Goal: Use online tool/utility: Utilize a website feature to perform a specific function

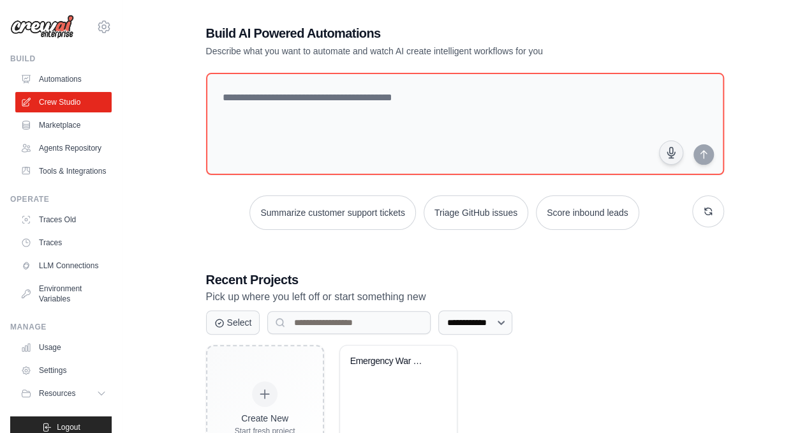
scroll to position [80, 0]
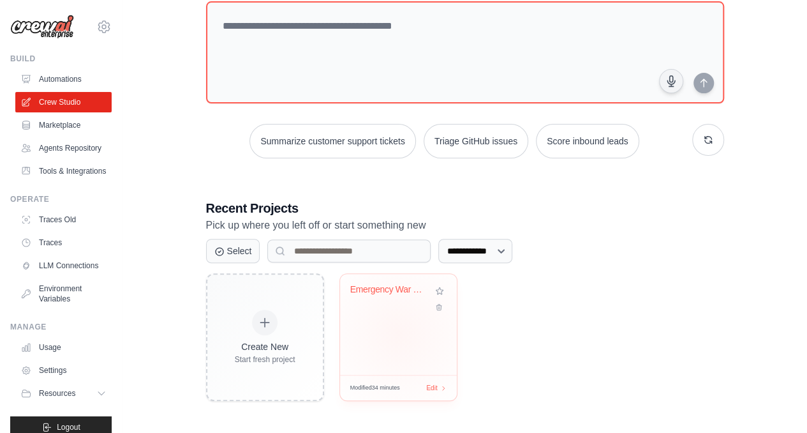
click at [399, 332] on div "Emergency War Room" at bounding box center [398, 324] width 117 height 101
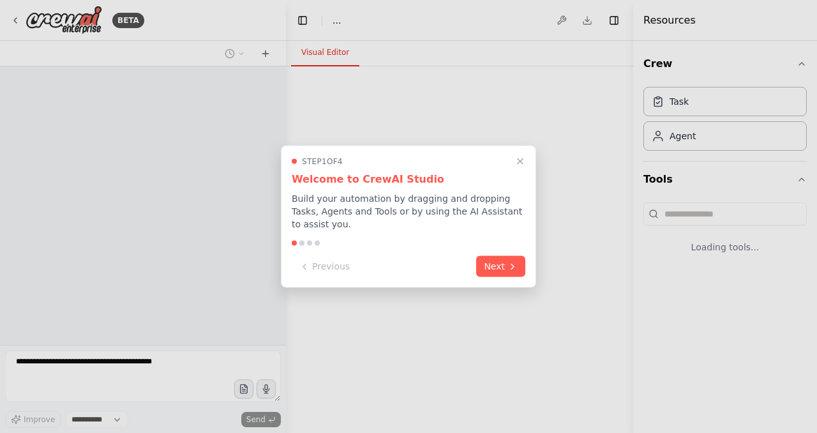
select select "****"
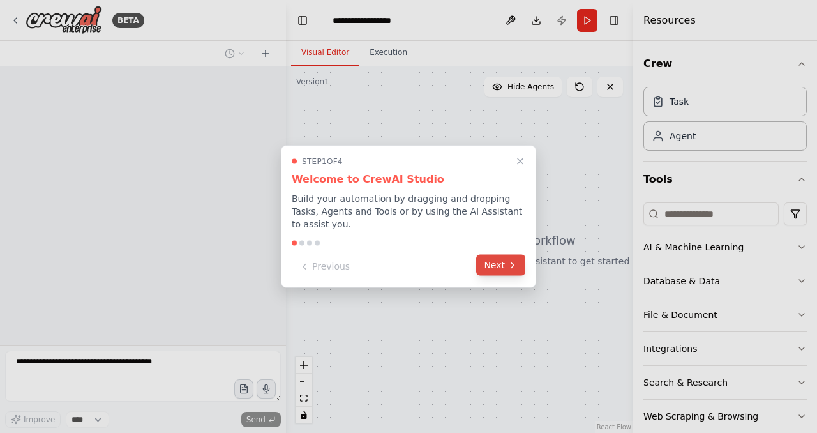
click at [508, 265] on button "Next" at bounding box center [500, 265] width 49 height 21
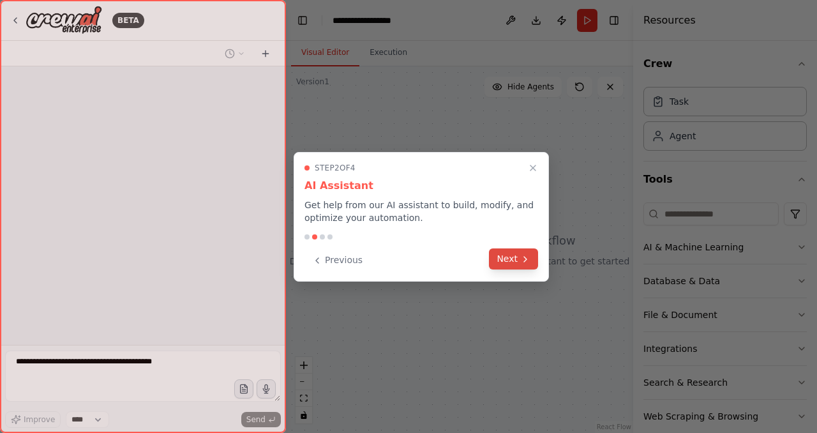
click at [511, 256] on button "Next" at bounding box center [513, 258] width 49 height 21
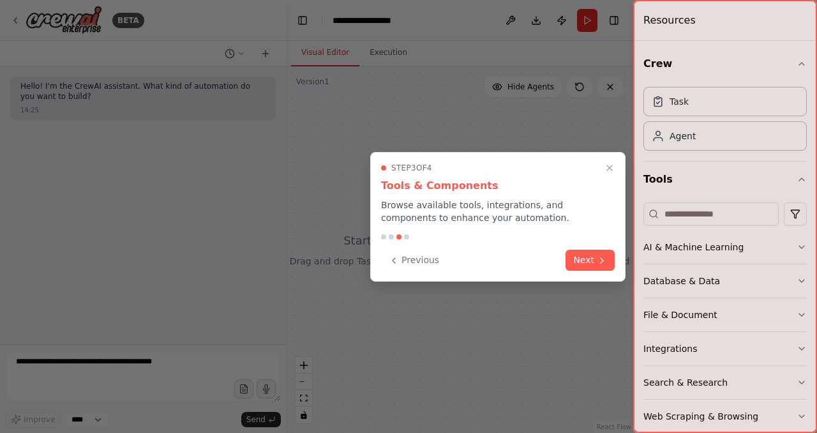
click at [563, 255] on div "Previous Next" at bounding box center [498, 259] width 234 height 21
click at [605, 258] on icon at bounding box center [602, 259] width 10 height 10
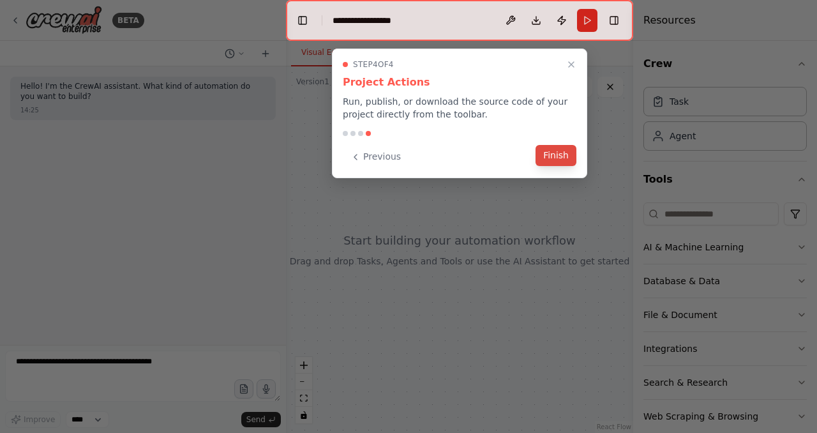
click at [557, 151] on button "Finish" at bounding box center [555, 155] width 41 height 21
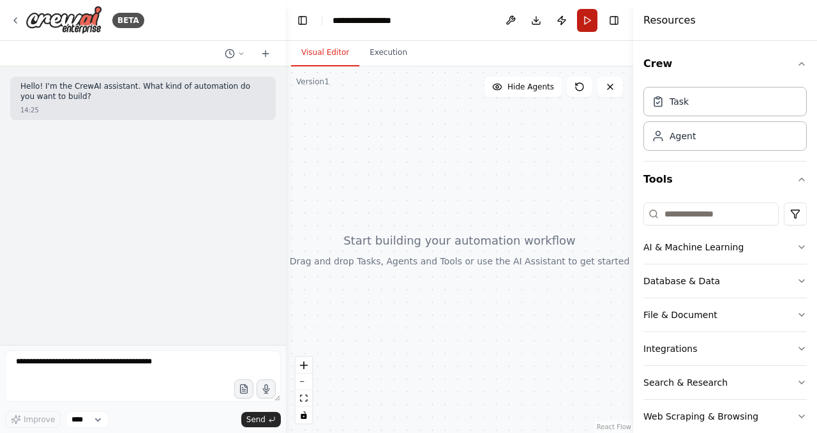
click at [588, 22] on button "Run" at bounding box center [587, 20] width 20 height 23
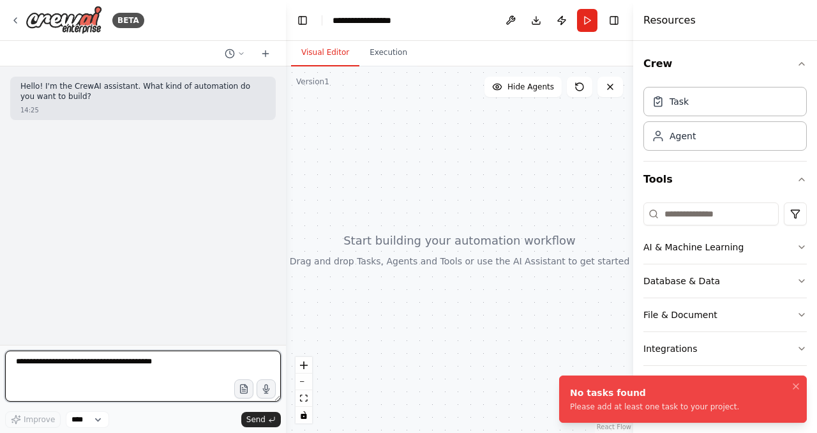
click at [55, 357] on textarea at bounding box center [143, 375] width 276 height 51
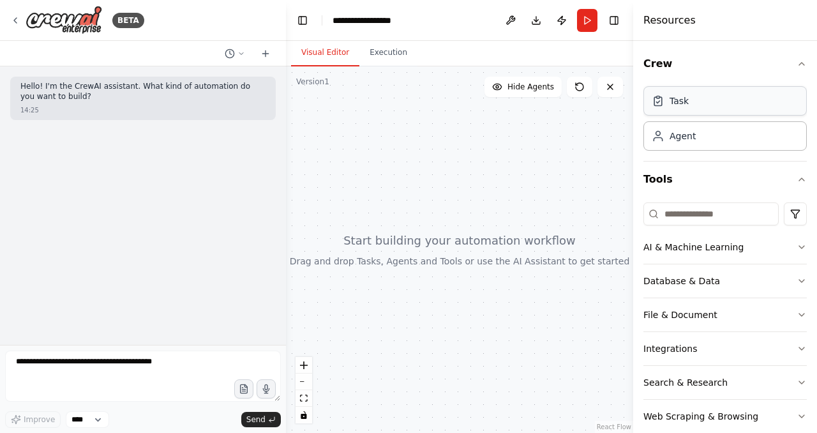
click at [697, 104] on div "Task" at bounding box center [724, 100] width 163 height 29
click at [692, 135] on div "Agent" at bounding box center [682, 135] width 26 height 13
click at [690, 107] on div "Task" at bounding box center [724, 100] width 163 height 29
drag, startPoint x: 690, startPoint y: 107, endPoint x: 461, endPoint y: 122, distance: 229.6
click at [452, 122] on div at bounding box center [459, 249] width 347 height 366
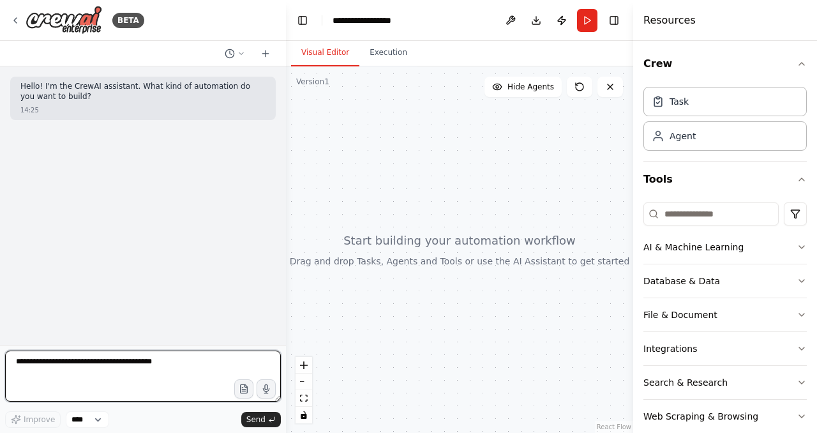
click at [52, 362] on textarea at bounding box center [143, 375] width 276 height 51
type textarea "*"
type textarea "**********"
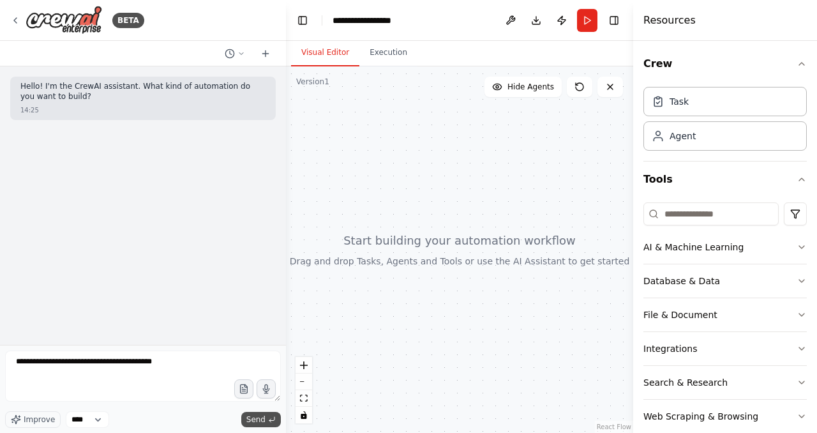
click at [249, 421] on span "Send" at bounding box center [255, 419] width 19 height 10
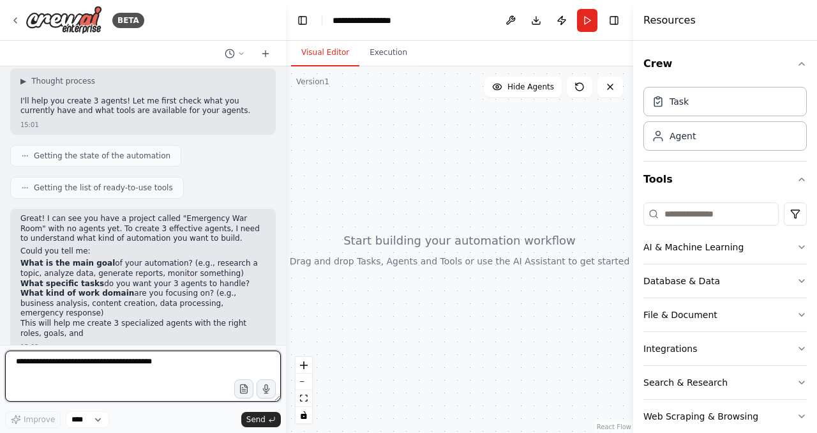
scroll to position [115, 0]
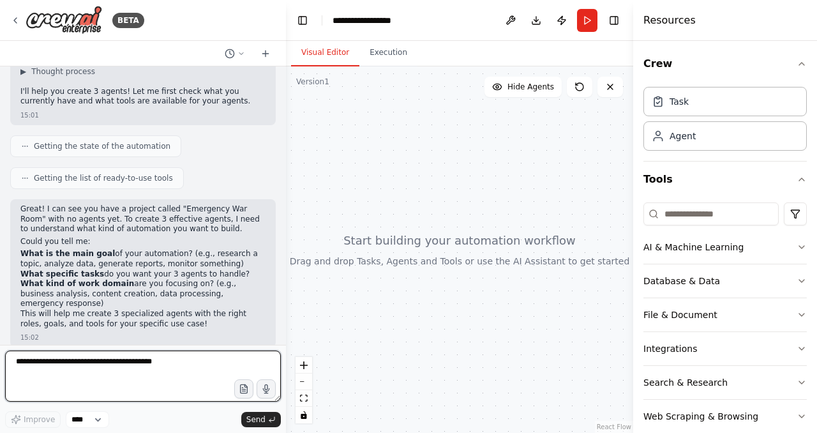
paste textarea "**********"
type textarea "**********"
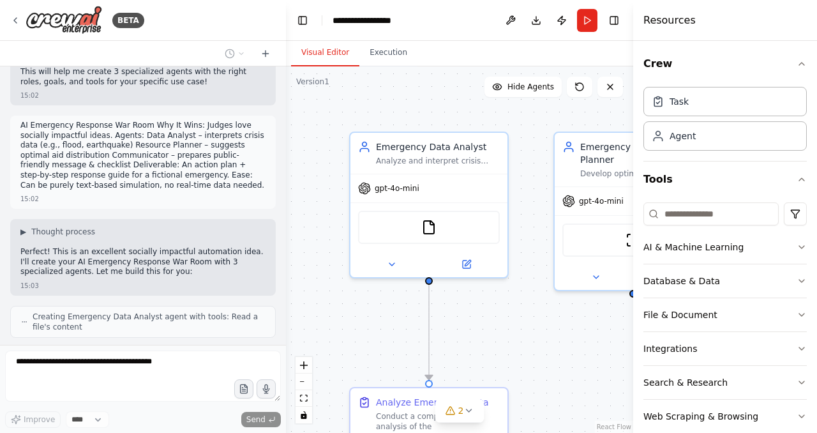
scroll to position [581, 0]
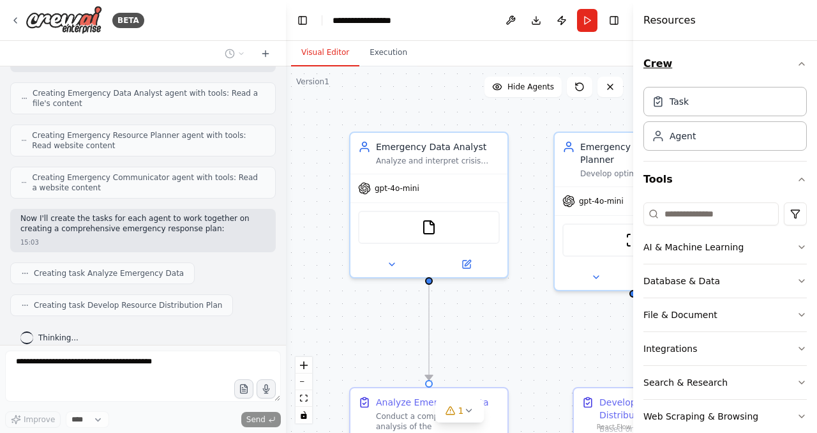
click at [796, 61] on icon "button" at bounding box center [801, 64] width 10 height 10
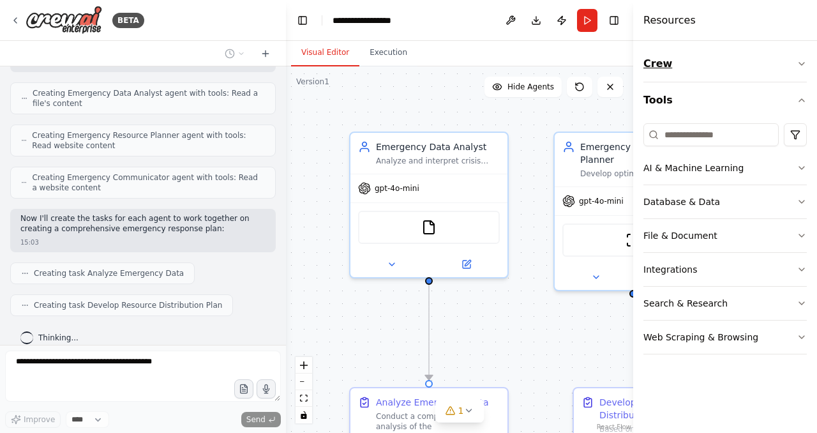
scroll to position [612, 0]
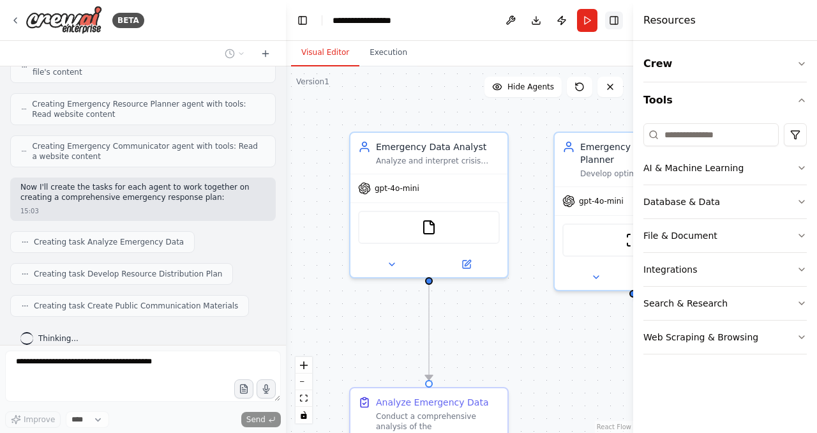
click at [618, 17] on button "Toggle Right Sidebar" at bounding box center [614, 20] width 18 height 18
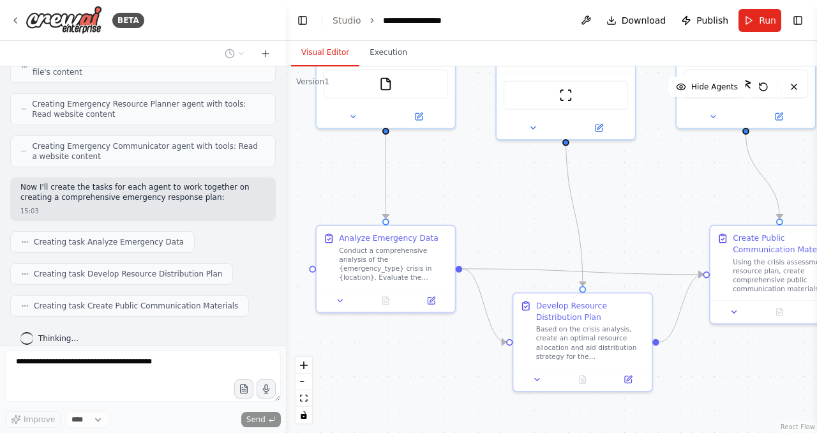
drag, startPoint x: 590, startPoint y: 336, endPoint x: 519, endPoint y: 190, distance: 162.4
click at [519, 190] on div ".deletable-edge-delete-btn { width: 20px; height: 20px; border: 0px solid #ffff…" at bounding box center [551, 249] width 531 height 366
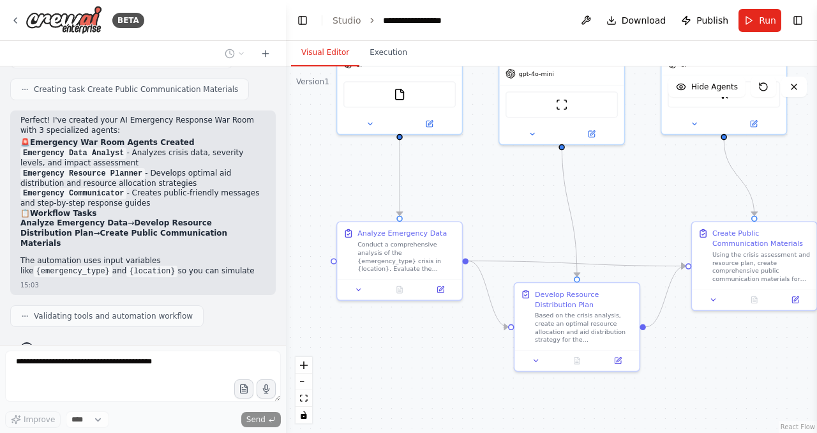
scroll to position [838, 0]
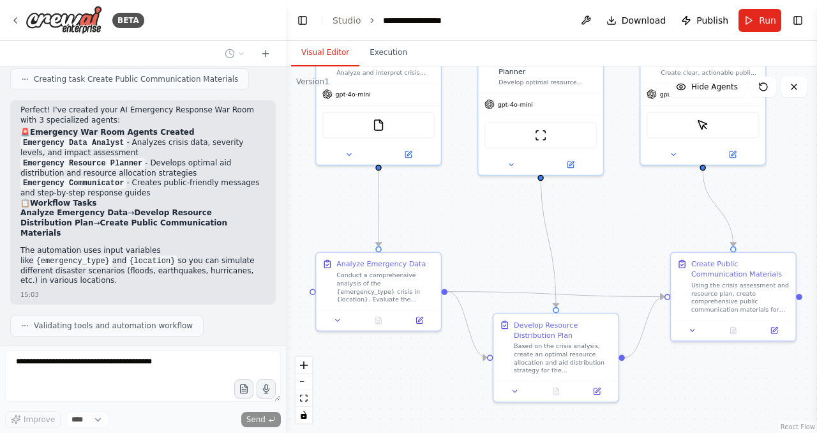
click at [443, 235] on div "BETA Hello! I'm the CrewAI assistant. What kind of automation do you want to bu…" at bounding box center [408, 216] width 817 height 433
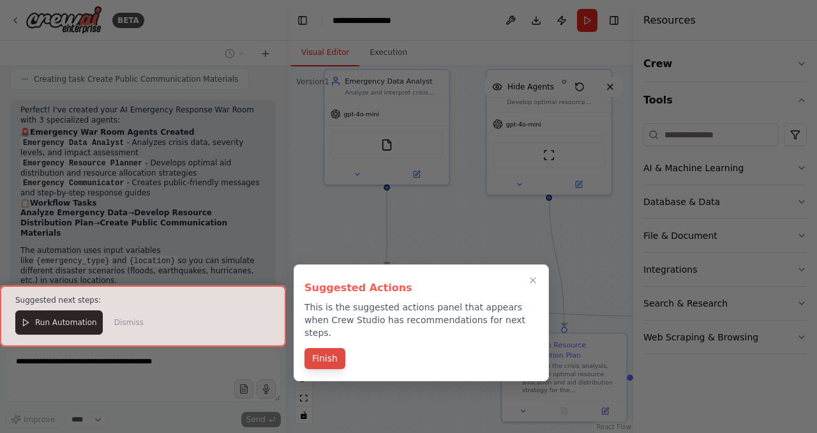
click at [331, 348] on button "Finish" at bounding box center [324, 358] width 41 height 21
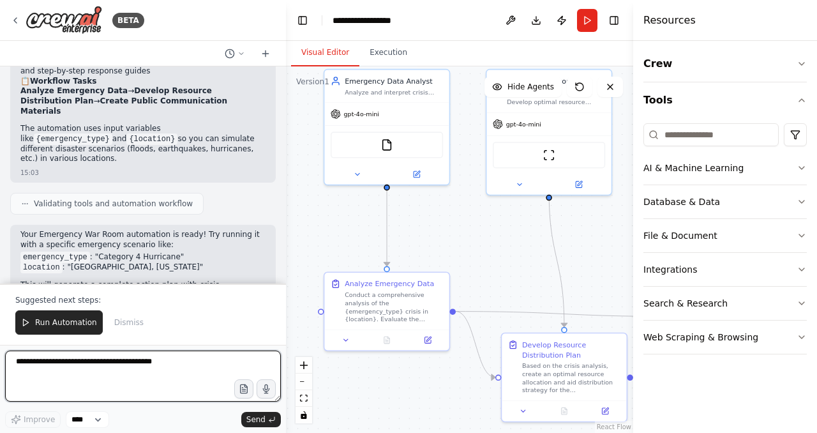
scroll to position [970, 0]
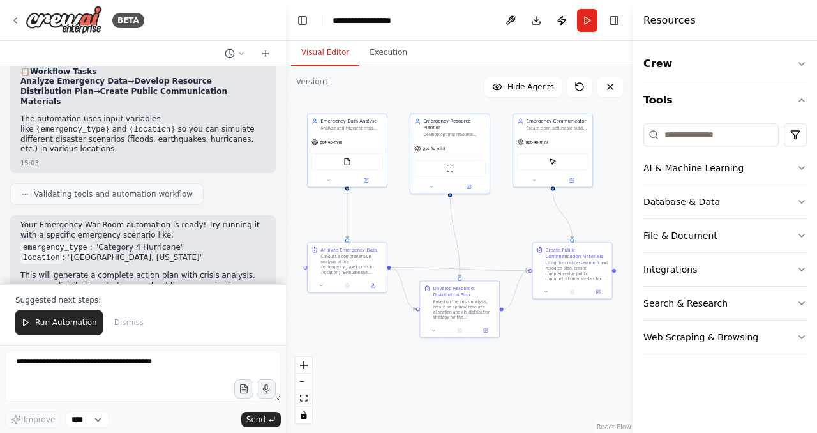
drag, startPoint x: 593, startPoint y: 237, endPoint x: 532, endPoint y: 230, distance: 61.0
click at [532, 230] on div ".deletable-edge-delete-btn { width: 20px; height: 20px; border: 0px solid #ffff…" at bounding box center [459, 249] width 347 height 366
click at [40, 323] on span "Run Automation" at bounding box center [66, 322] width 62 height 10
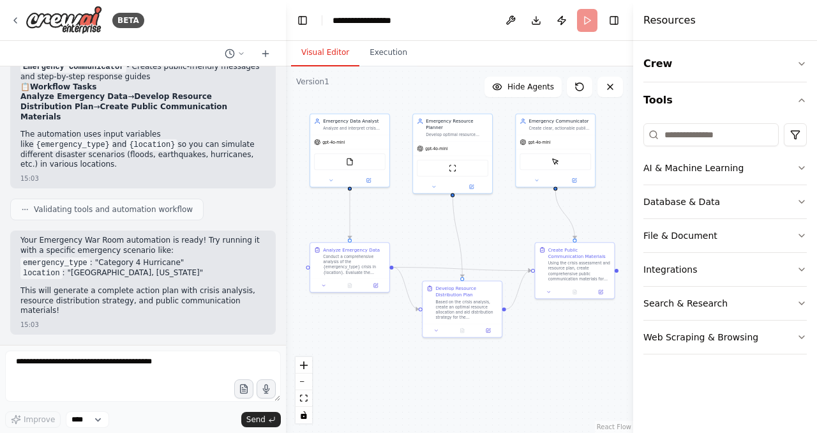
scroll to position [909, 0]
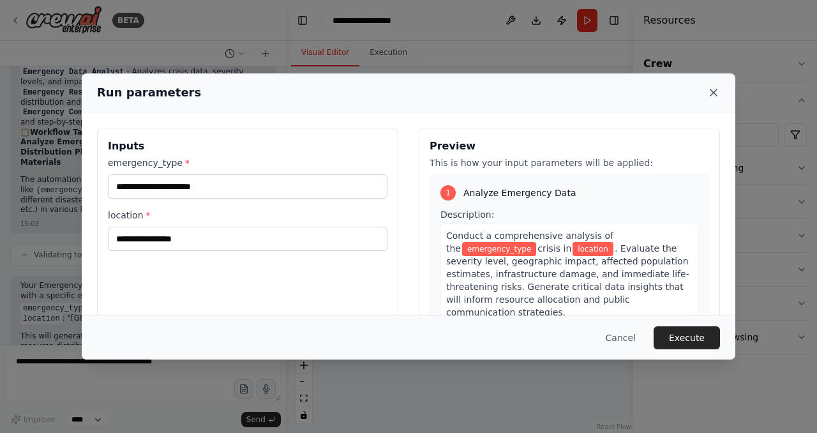
click at [710, 96] on icon at bounding box center [713, 92] width 13 height 13
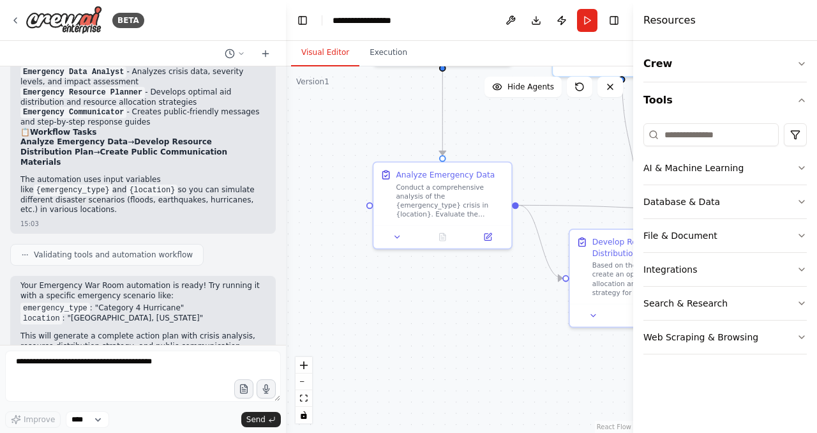
drag, startPoint x: 407, startPoint y: 184, endPoint x: 503, endPoint y: 147, distance: 102.8
click at [503, 147] on div ".deletable-edge-delete-btn { width: 20px; height: 20px; border: 0px solid #ffff…" at bounding box center [459, 249] width 347 height 366
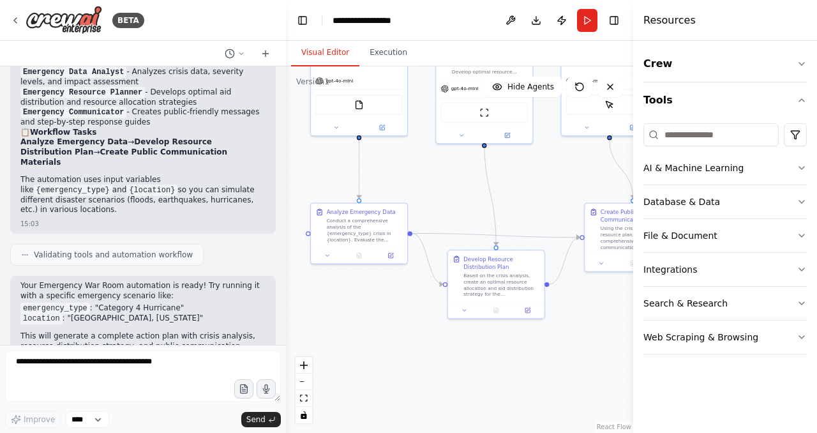
drag, startPoint x: 555, startPoint y: 142, endPoint x: 451, endPoint y: 172, distance: 108.4
click at [451, 172] on div ".deletable-edge-delete-btn { width: 20px; height: 20px; border: 0px solid #ffff…" at bounding box center [459, 249] width 347 height 366
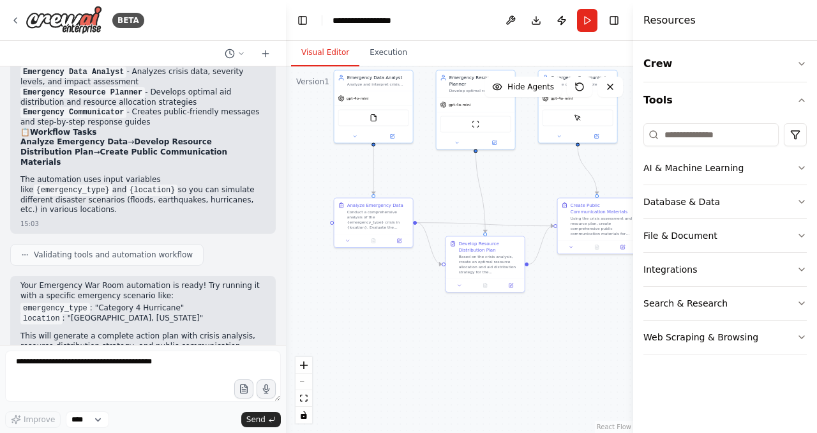
drag, startPoint x: 121, startPoint y: 348, endPoint x: 120, endPoint y: 355, distance: 7.1
click at [121, 350] on form "Improve **** Send" at bounding box center [143, 389] width 286 height 88
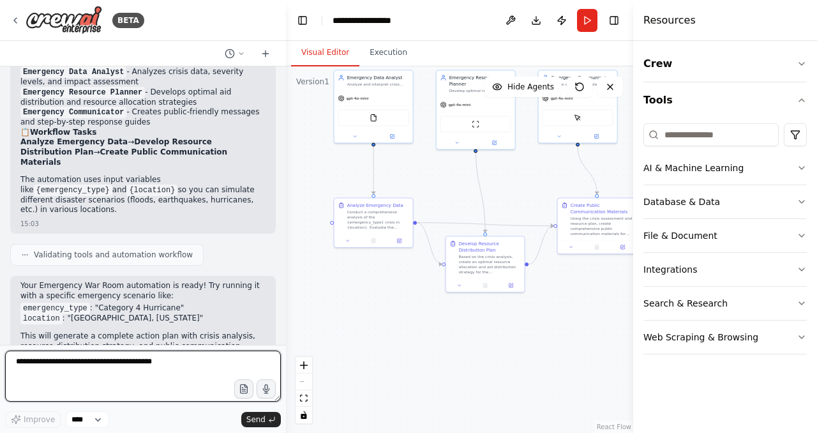
click at [116, 375] on textarea at bounding box center [143, 375] width 276 height 51
paste textarea "**********"
type textarea "**********"
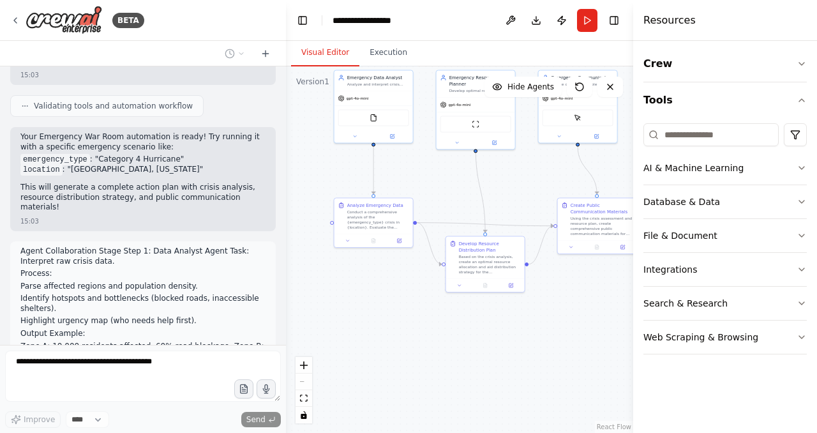
scroll to position [1091, 0]
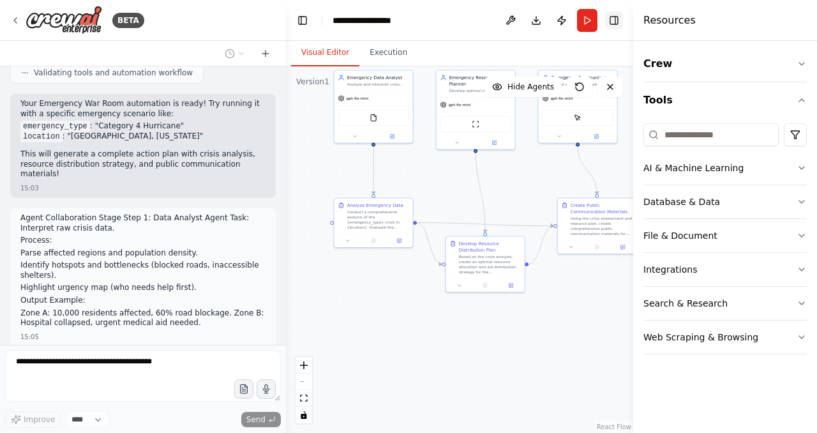
click at [615, 21] on button "Toggle Right Sidebar" at bounding box center [614, 20] width 18 height 18
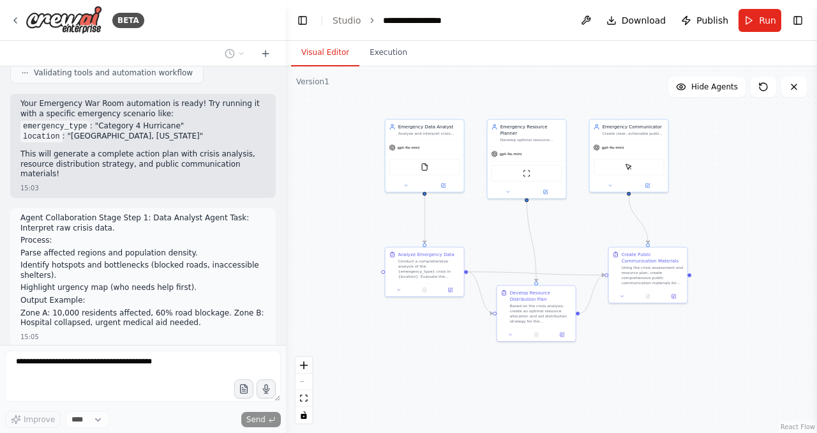
drag, startPoint x: 332, startPoint y: 176, endPoint x: 383, endPoint y: 225, distance: 70.8
click at [383, 225] on div ".deletable-edge-delete-btn { width: 20px; height: 20px; border: 0px solid #ffff…" at bounding box center [551, 249] width 531 height 366
click at [545, 360] on div ".deletable-edge-delete-btn { width: 20px; height: 20px; border: 0px solid #ffff…" at bounding box center [551, 249] width 531 height 366
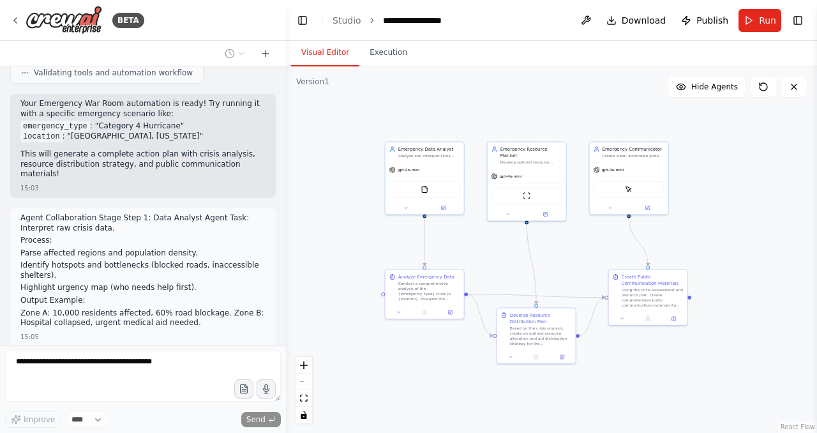
drag, startPoint x: 287, startPoint y: 313, endPoint x: 287, endPoint y: 340, distance: 26.8
click at [287, 340] on div ".deletable-edge-delete-btn { width: 20px; height: 20px; border: 0px solid #ffff…" at bounding box center [551, 249] width 531 height 366
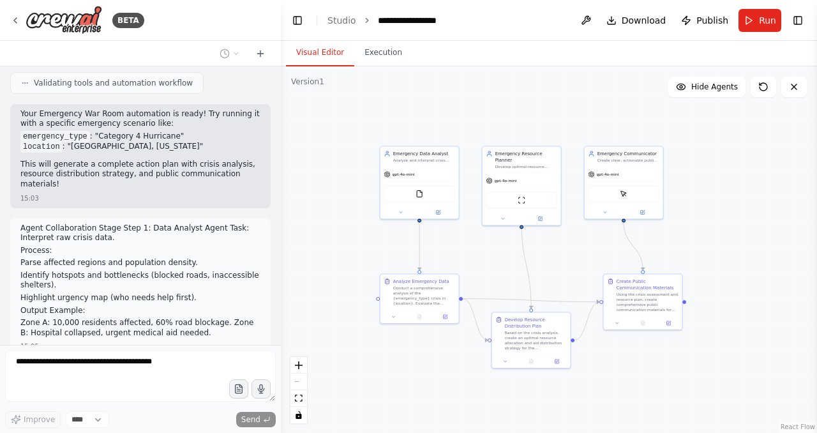
drag, startPoint x: 281, startPoint y: 304, endPoint x: 281, endPoint y: 338, distance: 33.8
click at [281, 338] on div "BETA Hello! I'm the CrewAI assistant. What kind of automation do you want to bu…" at bounding box center [408, 216] width 817 height 433
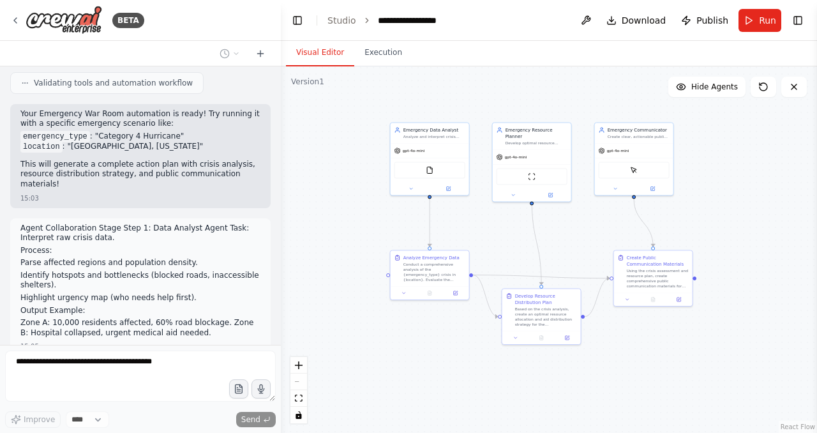
drag, startPoint x: 475, startPoint y: 249, endPoint x: 485, endPoint y: 224, distance: 26.9
click at [485, 224] on div ".deletable-edge-delete-btn { width: 20px; height: 20px; border: 0px solid #ffff…" at bounding box center [549, 249] width 536 height 366
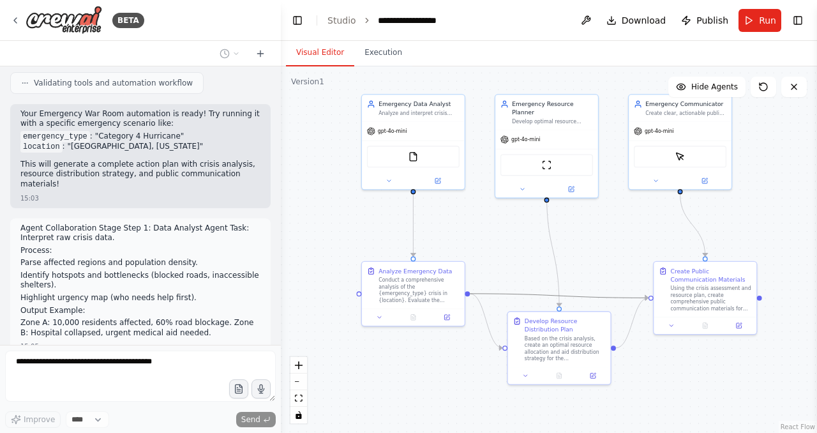
click at [503, 295] on icon "Edge from 1baa32f3-96b0-4cb8-84f4-1342238a9f47 to e84af1d9-c293-4077-84f5-39a48…" at bounding box center [559, 296] width 179 height 4
click at [448, 312] on icon at bounding box center [446, 315] width 6 height 6
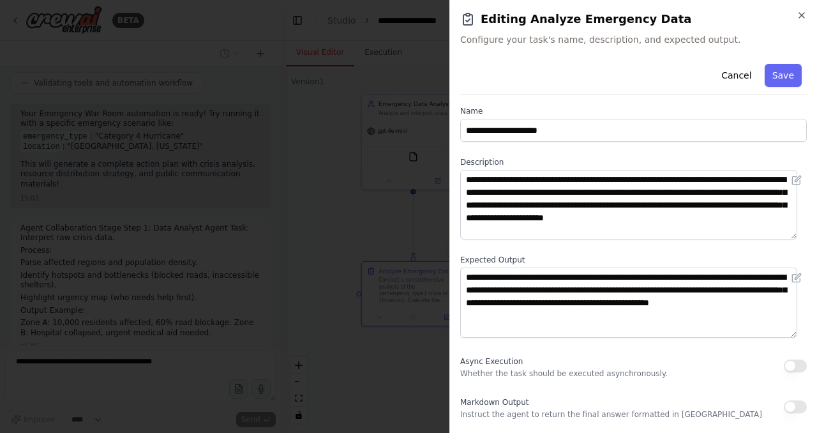
scroll to position [0, 0]
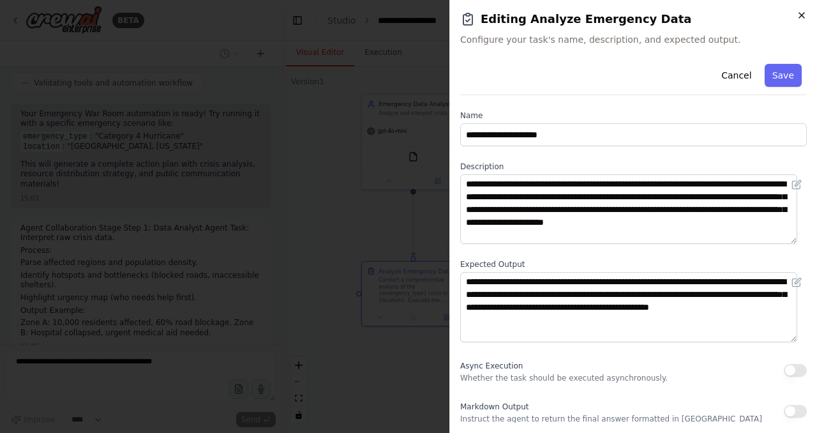
click at [800, 18] on icon "button" at bounding box center [801, 15] width 10 height 10
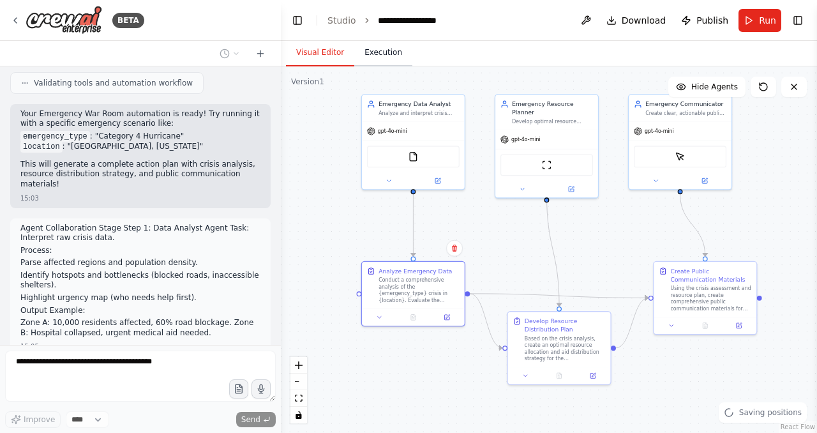
click at [369, 59] on button "Execution" at bounding box center [383, 53] width 58 height 27
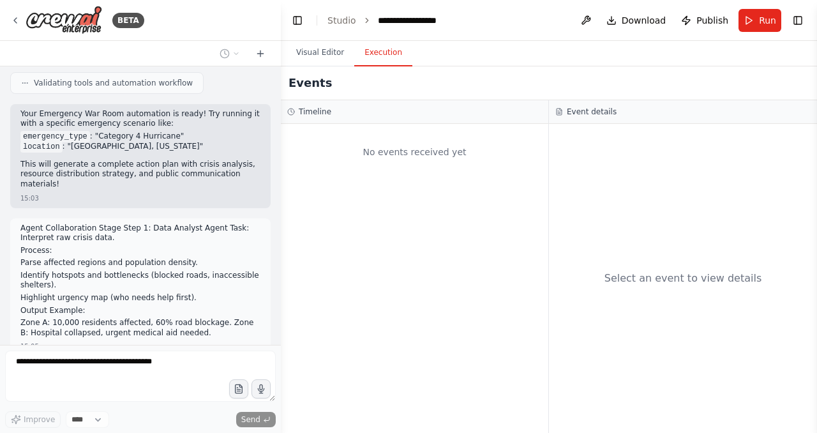
click at [401, 154] on div "No events received yet" at bounding box center [414, 151] width 255 height 43
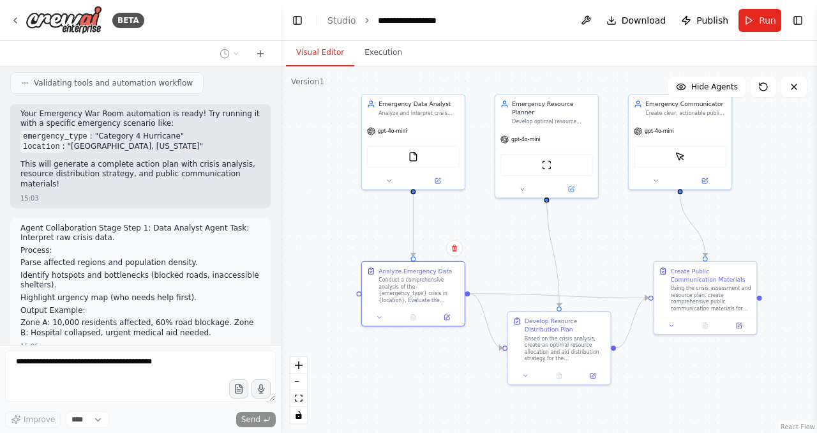
click at [331, 52] on button "Visual Editor" at bounding box center [320, 53] width 68 height 27
click at [756, 21] on button "Run" at bounding box center [759, 20] width 43 height 23
click at [746, 29] on header "**********" at bounding box center [549, 20] width 536 height 41
click at [755, 24] on header "**********" at bounding box center [549, 20] width 536 height 41
click at [353, 210] on div ".deletable-edge-delete-btn { width: 20px; height: 20px; border: 0px solid #ffff…" at bounding box center [549, 249] width 536 height 366
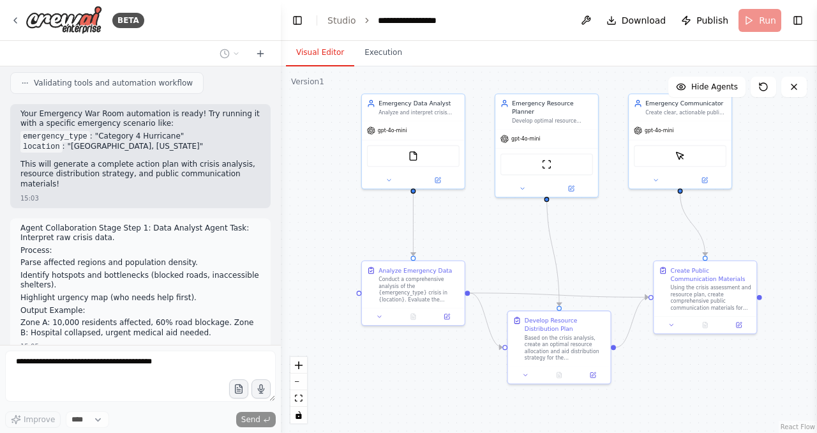
click at [353, 212] on div ".deletable-edge-delete-btn { width: 20px; height: 20px; border: 0px solid #ffff…" at bounding box center [549, 249] width 536 height 366
